Goal: Transaction & Acquisition: Purchase product/service

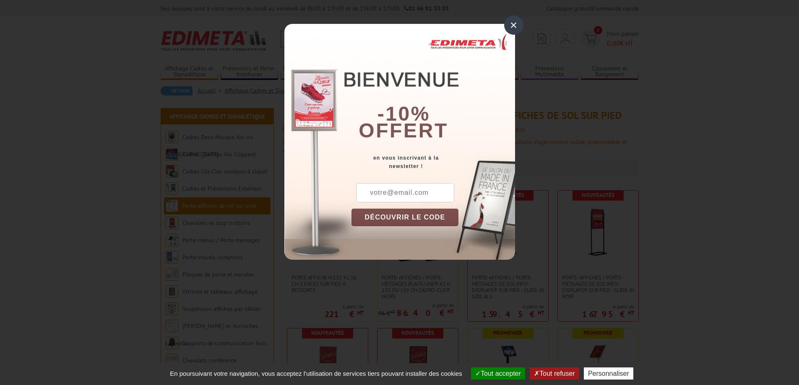
click at [512, 27] on div "×" at bounding box center [513, 25] width 19 height 19
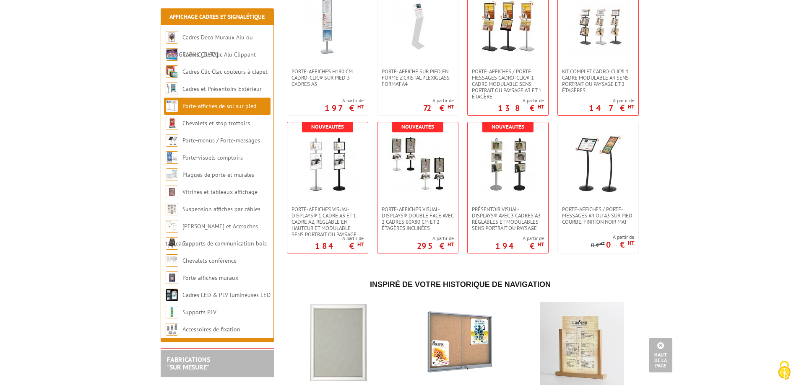
scroll to position [1594, 0]
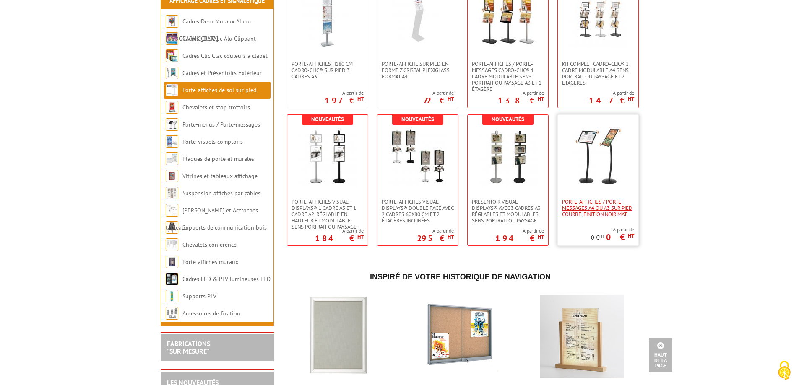
click at [609, 216] on span "Porte-affiches / Porte-messages A4 ou A3 sur pied courbe, finition noir mat" at bounding box center [598, 208] width 72 height 19
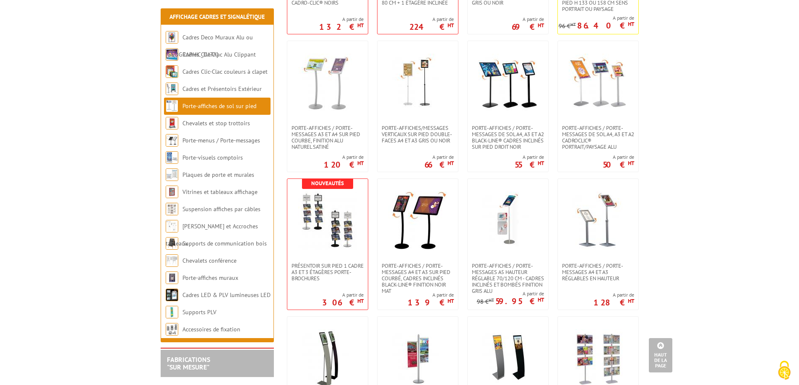
scroll to position [839, 0]
click at [611, 96] on img at bounding box center [598, 84] width 59 height 59
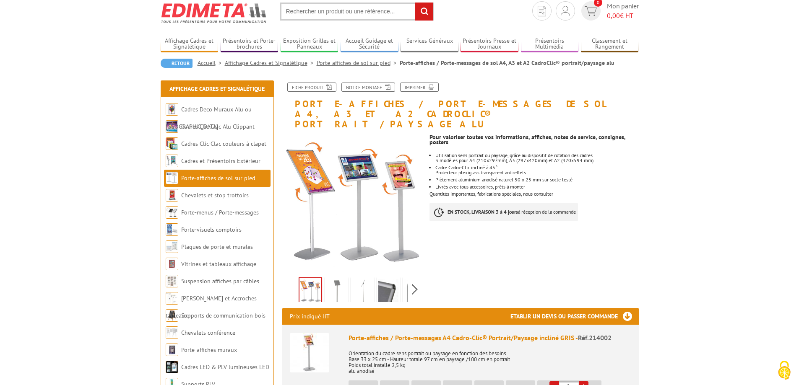
scroll to position [42, 0]
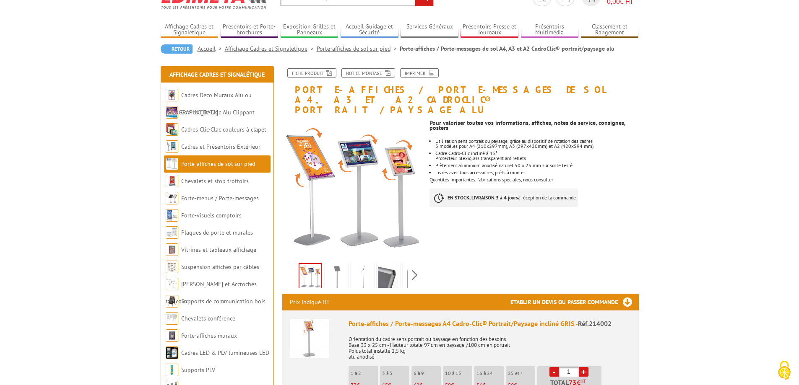
click at [338, 270] on img at bounding box center [336, 278] width 20 height 26
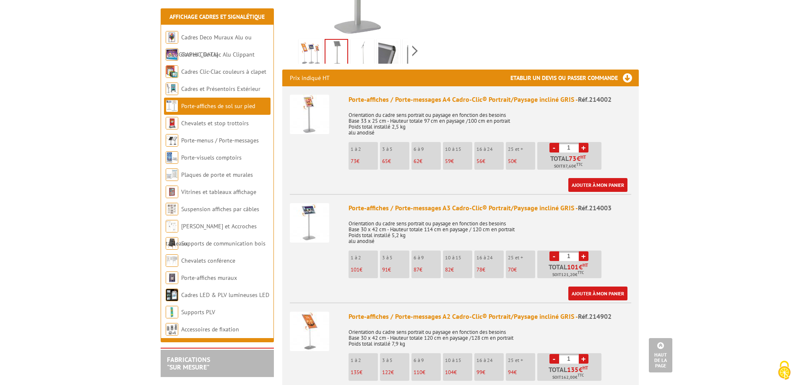
scroll to position [294, 0]
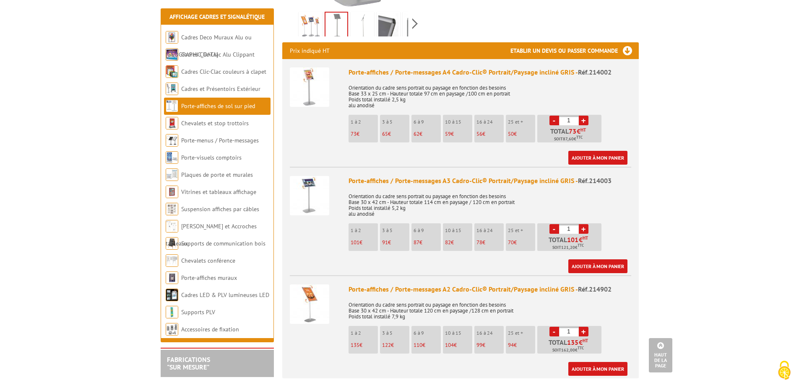
click at [516, 240] on p "70 €" at bounding box center [521, 243] width 27 height 6
drag, startPoint x: 575, startPoint y: 217, endPoint x: 559, endPoint y: 217, distance: 15.5
click at [559, 224] on input "1" at bounding box center [569, 229] width 20 height 10
type input "25"
click at [643, 222] on div "Prix indiqué HT Etablir un devis ou passer commande Porte-affiches / Porte-mess…" at bounding box center [460, 210] width 369 height 336
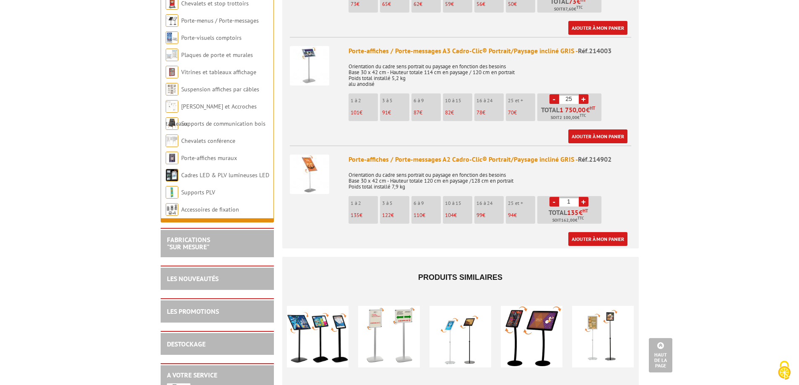
scroll to position [335, 0]
